Goal: Communication & Community: Answer question/provide support

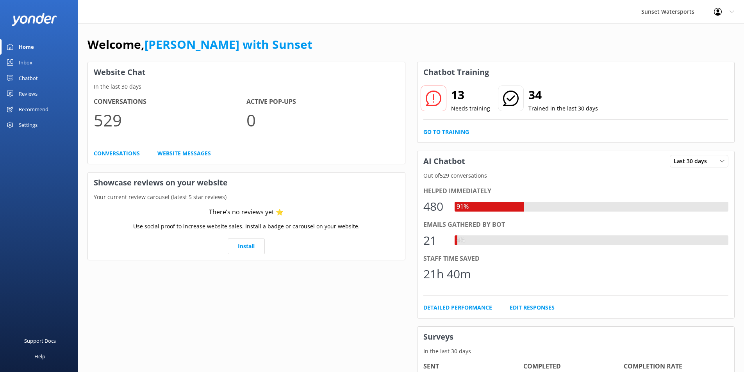
click at [25, 59] on div "Inbox" at bounding box center [26, 63] width 14 height 16
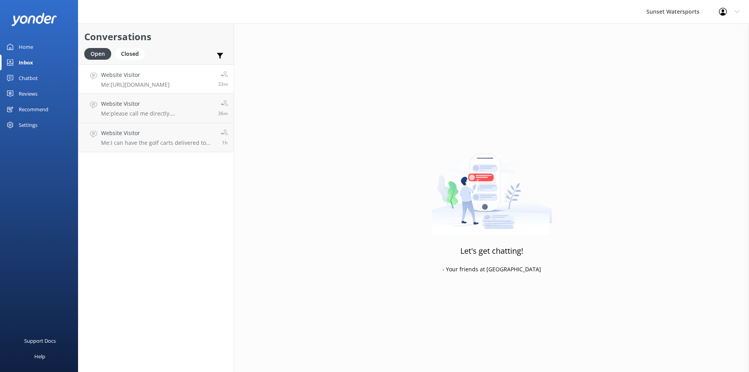
click at [155, 83] on p "Me: [URL][DOMAIN_NAME]" at bounding box center [135, 84] width 69 height 7
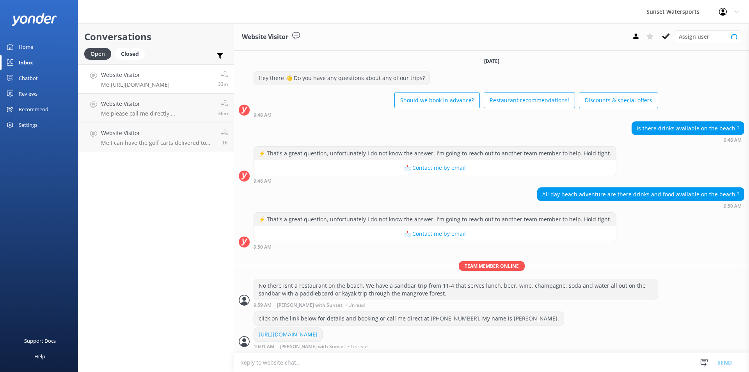
scroll to position [8, 0]
click at [140, 109] on div "Website Visitor Me: please call me directly. [PERSON_NAME] at [PHONE_NUMBER]" at bounding box center [156, 108] width 111 height 17
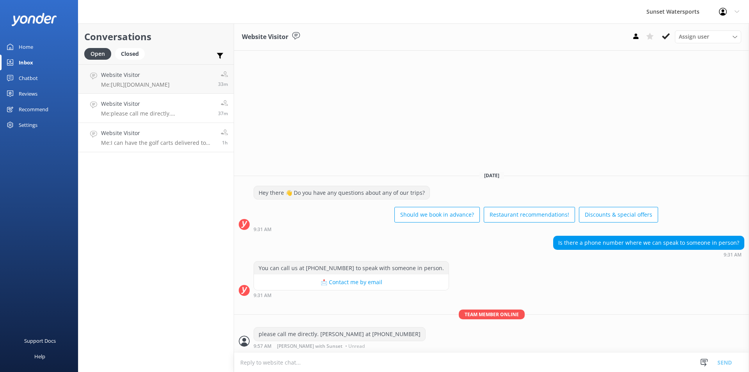
click at [137, 138] on div "Website Visitor Me: I can have the golf carts delivered to you if you like. Ple…" at bounding box center [158, 137] width 114 height 17
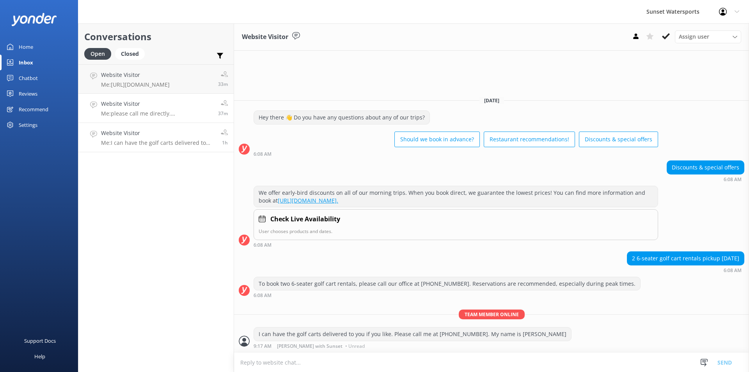
click at [139, 114] on p "Me: please call me directly. [PERSON_NAME] at [PHONE_NUMBER]" at bounding box center [156, 113] width 111 height 7
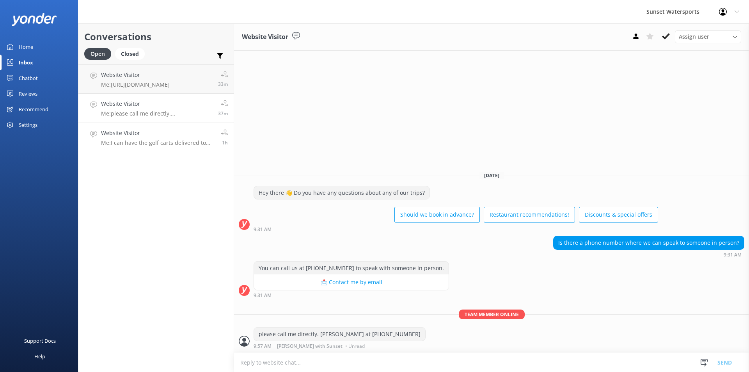
click at [160, 138] on div "Website Visitor Me: I can have the golf carts delivered to you if you like. Ple…" at bounding box center [158, 137] width 114 height 17
